Goal: Transaction & Acquisition: Purchase product/service

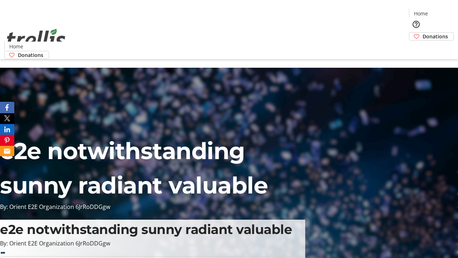
click at [423, 33] on span "Donations" at bounding box center [435, 37] width 25 height 8
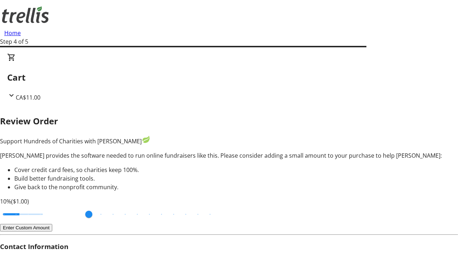
type input "20"
click at [50, 206] on input "Cover fees percentage" at bounding box center [22, 214] width 55 height 16
